Goal: Book appointment/travel/reservation

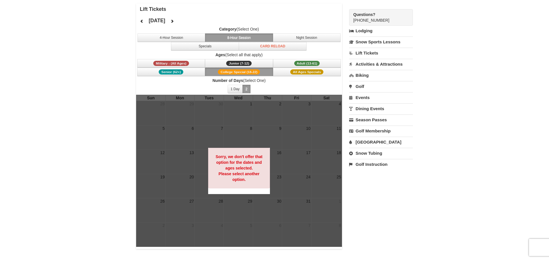
scroll to position [27, 0]
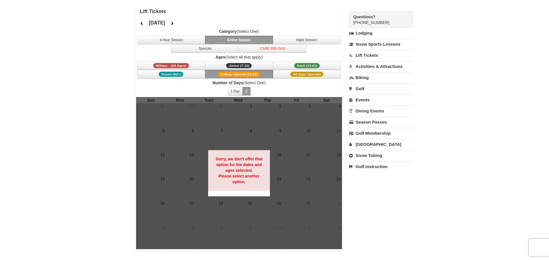
click at [228, 41] on button "8-Hour Session" at bounding box center [239, 40] width 68 height 9
click at [300, 65] on span "Adult (13-61)" at bounding box center [307, 65] width 26 height 5
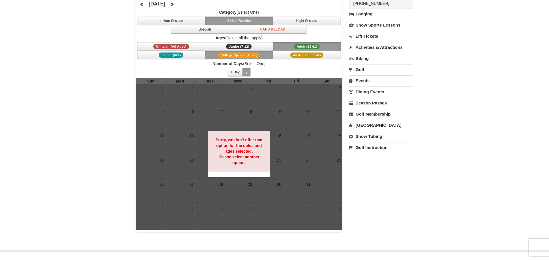
scroll to position [33, 0]
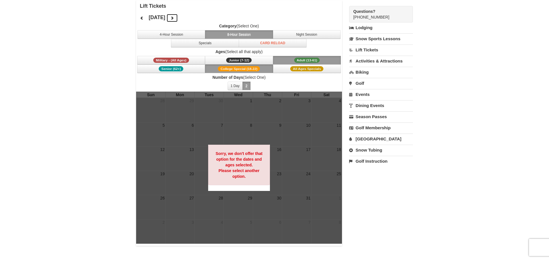
click at [174, 19] on icon at bounding box center [172, 18] width 4 height 4
click at [178, 19] on button at bounding box center [171, 18] width 11 height 9
click at [174, 19] on icon at bounding box center [172, 18] width 4 height 4
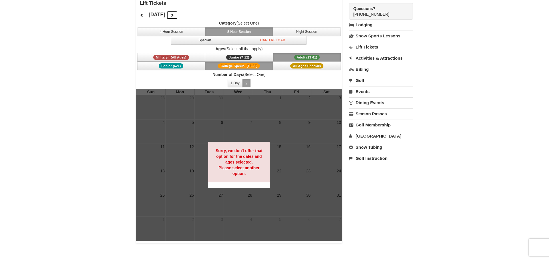
scroll to position [36, 0]
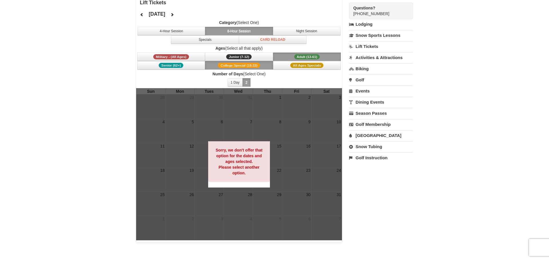
click at [360, 47] on link "Lift Tickets" at bounding box center [381, 46] width 64 height 11
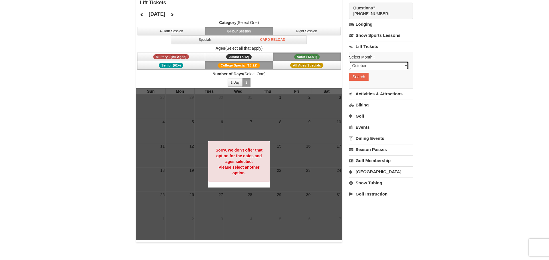
click at [406, 67] on select "October November December January February March April May June July August Sep…" at bounding box center [378, 65] width 59 height 9
select select "1"
click at [349, 61] on select "October November December January February March April May June July August Sep…" at bounding box center [378, 65] width 59 height 9
click at [360, 77] on button "Search" at bounding box center [358, 77] width 19 height 8
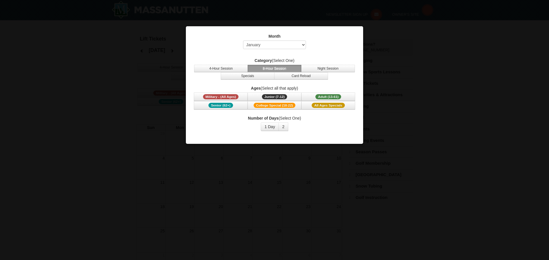
select select "1"
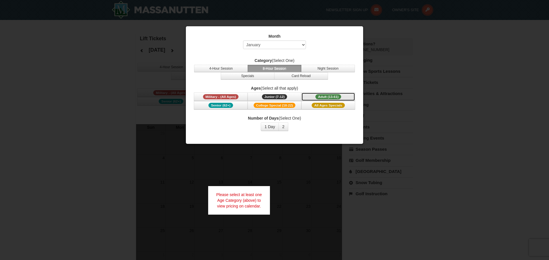
click at [319, 97] on span "Adult (13-61)" at bounding box center [328, 96] width 26 height 5
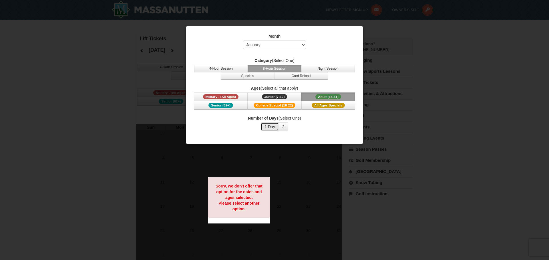
click at [269, 128] on button "1 Day" at bounding box center [270, 127] width 18 height 9
